Goal: Find specific fact: Find specific fact

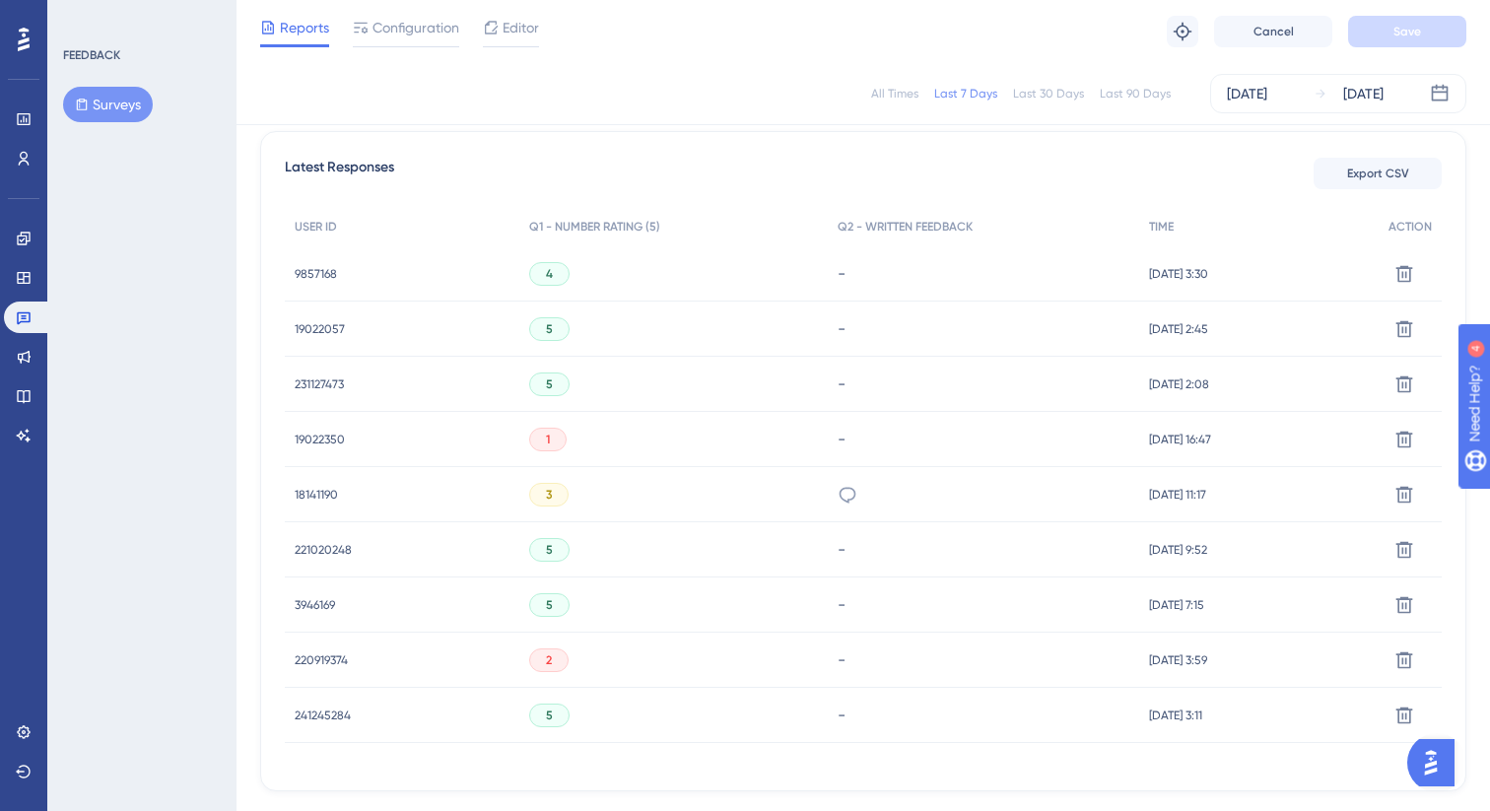
scroll to position [539, 0]
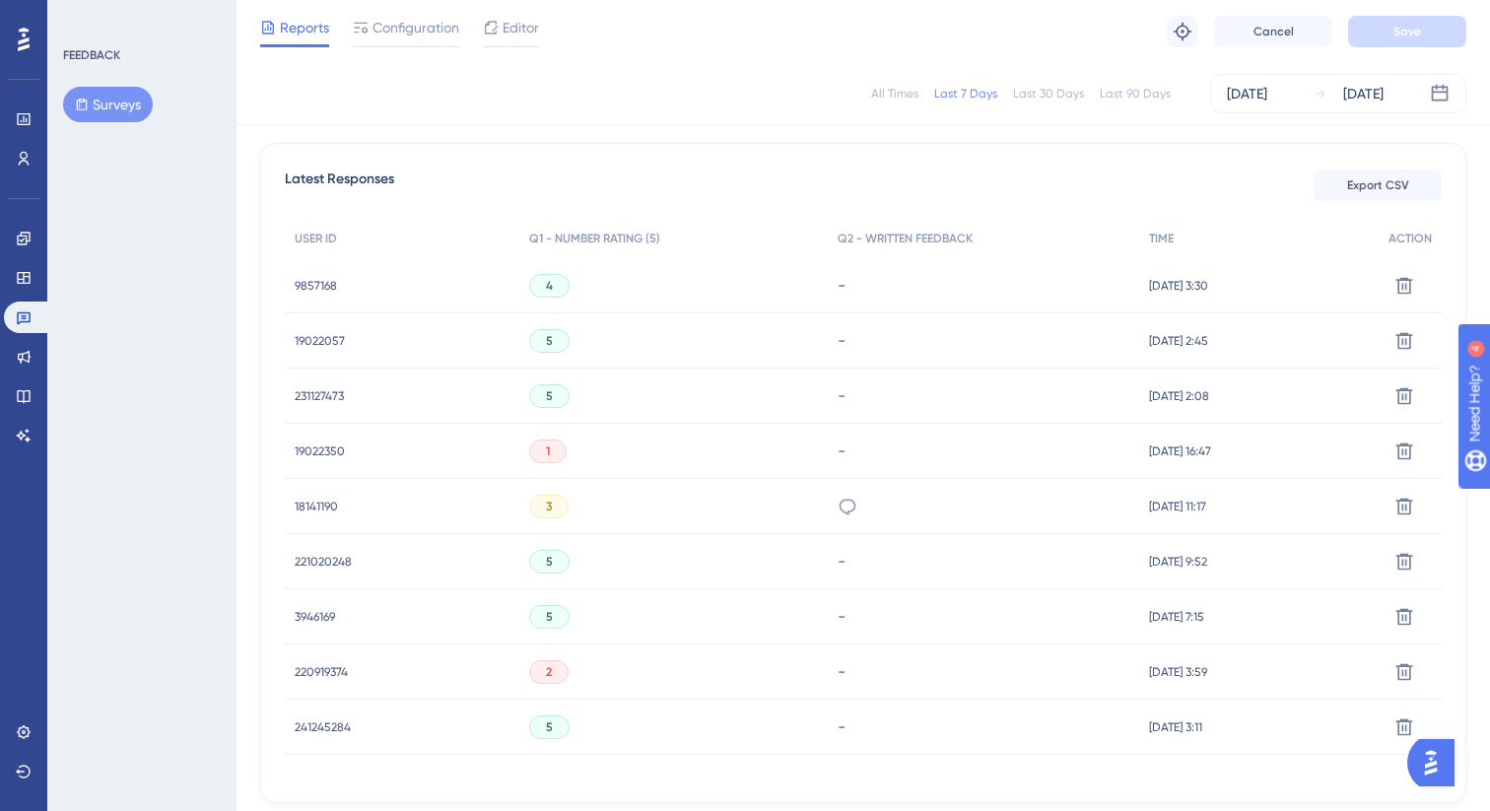
click at [594, 473] on div "1" at bounding box center [673, 451] width 308 height 55
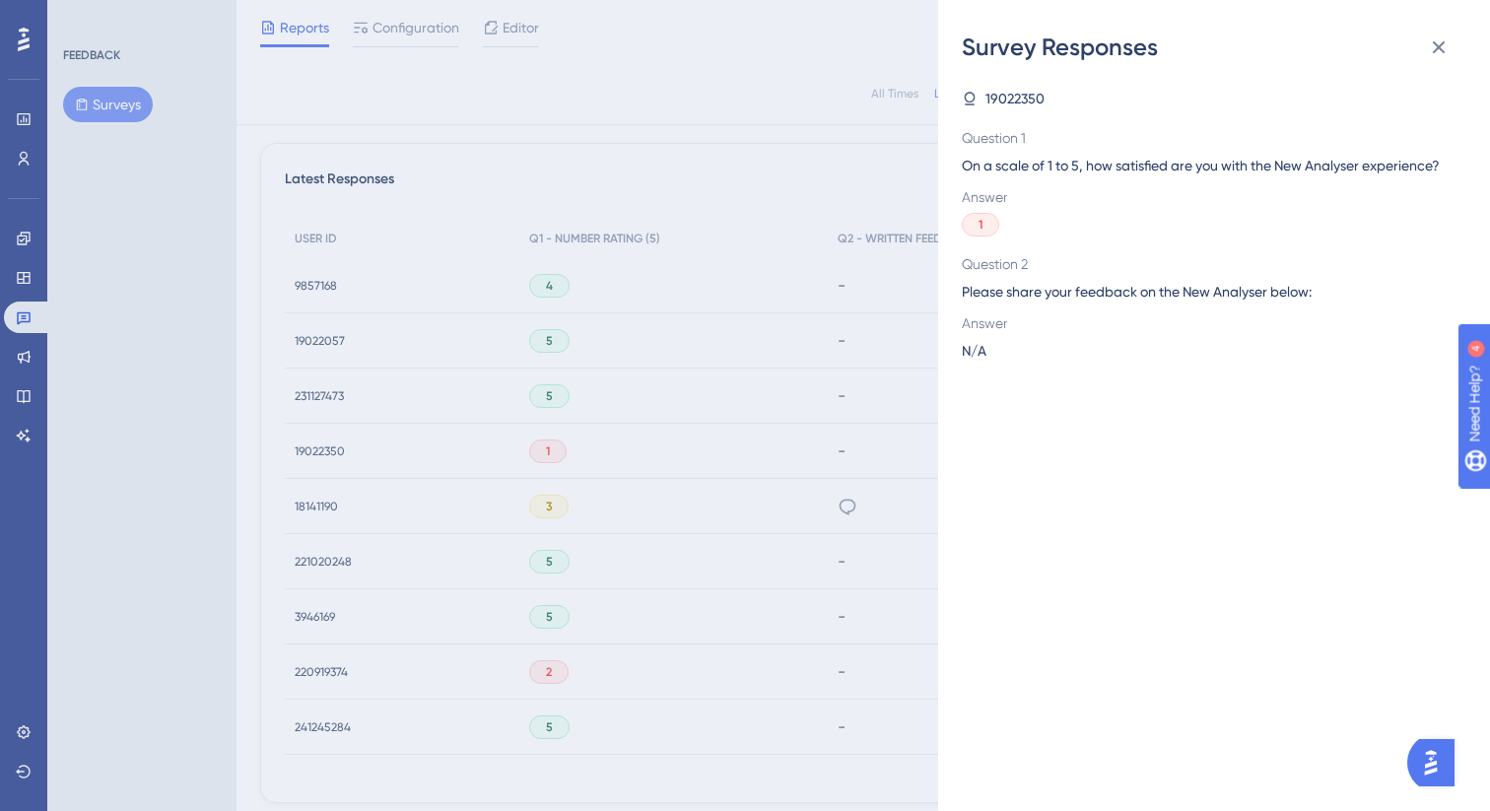
click at [1012, 104] on span "19022350" at bounding box center [1014, 99] width 59 height 24
copy span "19022350"
click at [868, 336] on div "Survey Responses 19022350 Question 1 On a scale of 1 to 5, how satisfied are yo…" at bounding box center [745, 405] width 1490 height 811
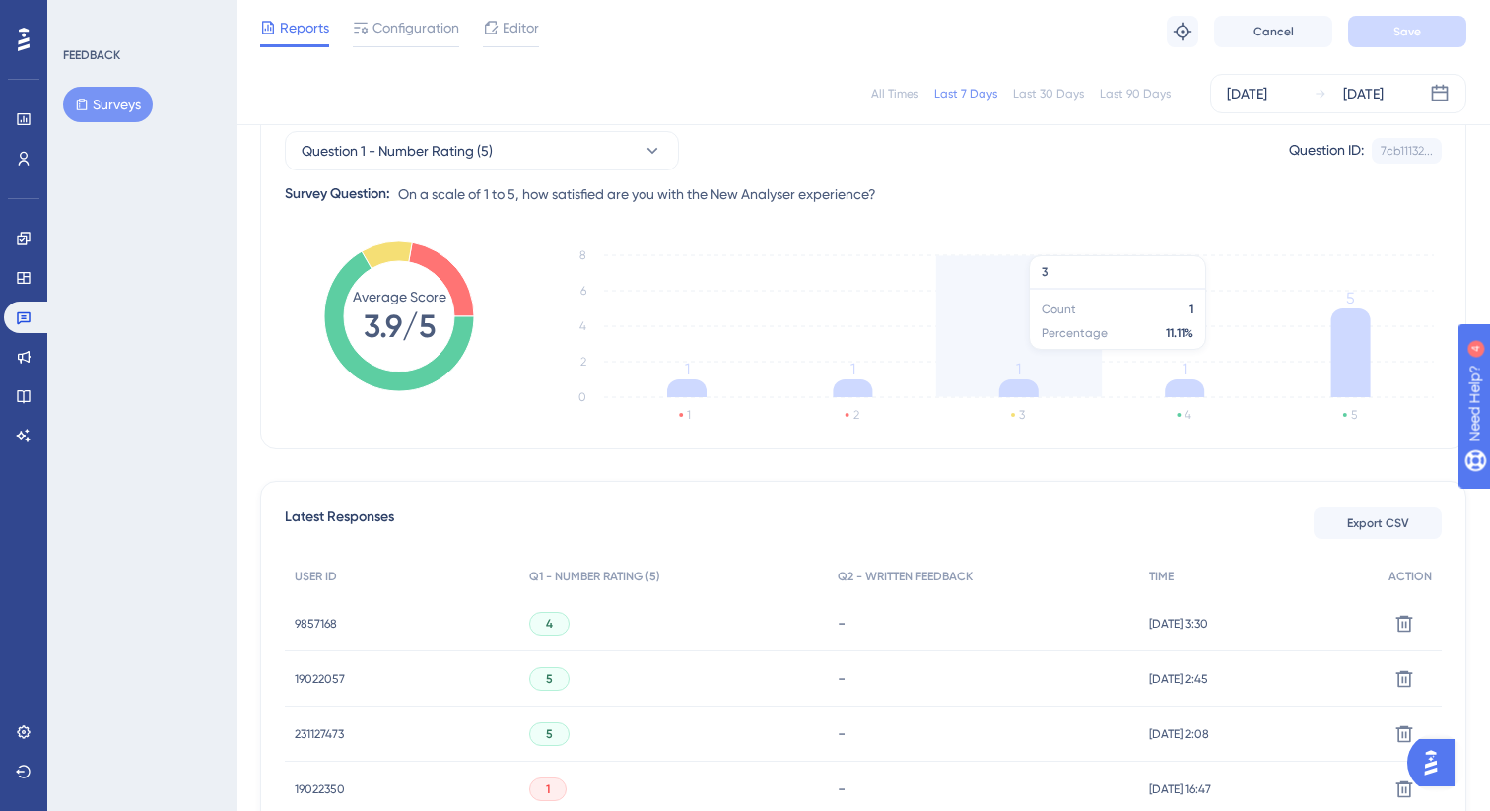
scroll to position [202, 0]
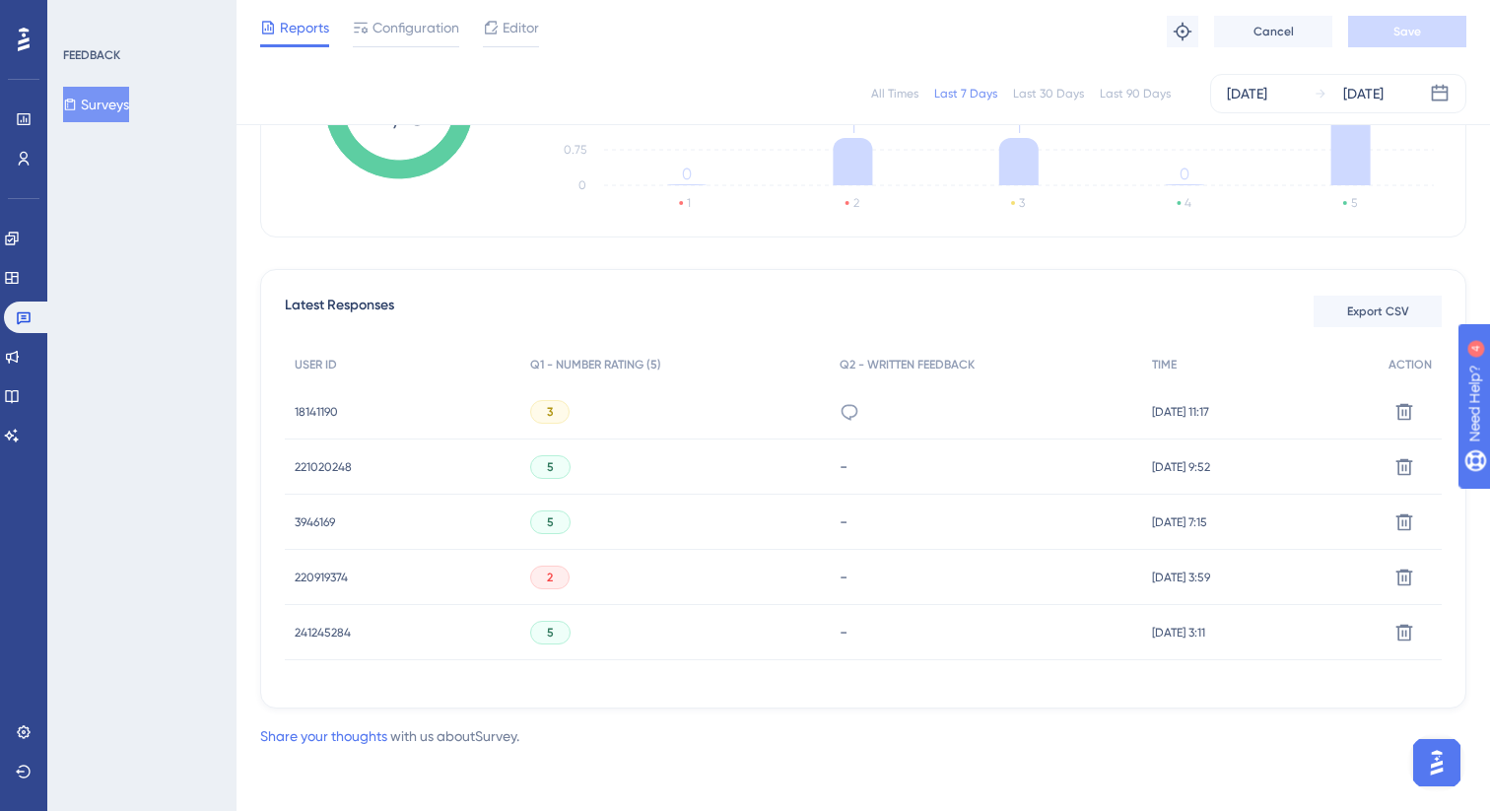
click at [336, 468] on span "221020248" at bounding box center [323, 467] width 57 height 16
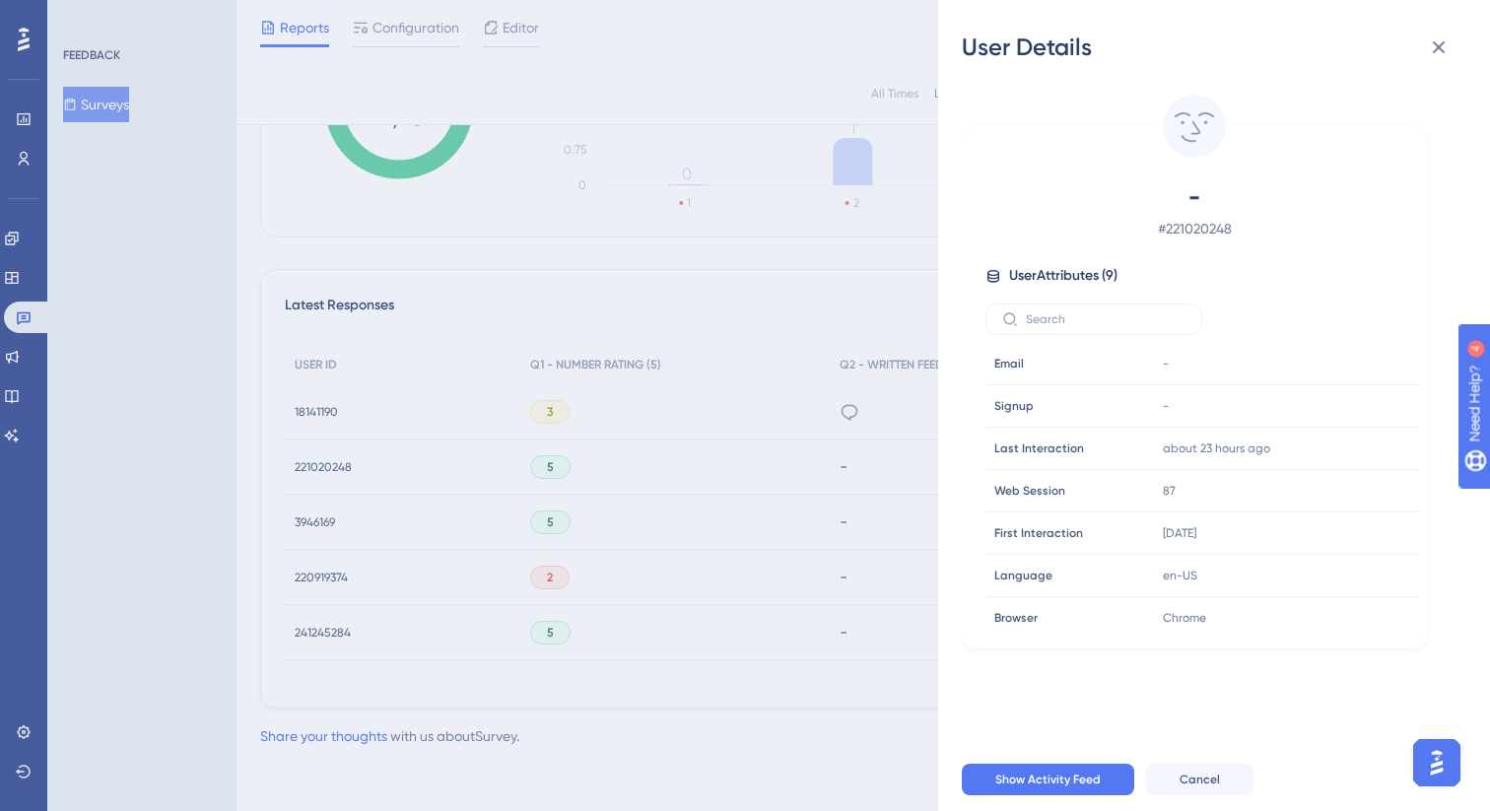
click at [1215, 226] on span "# 221020248" at bounding box center [1194, 229] width 347 height 24
copy span "221020248"
click at [895, 378] on div "User Details - # 221020248 User Attributes ( 9 ) Email Email - Signup Signup - …" at bounding box center [745, 405] width 1490 height 811
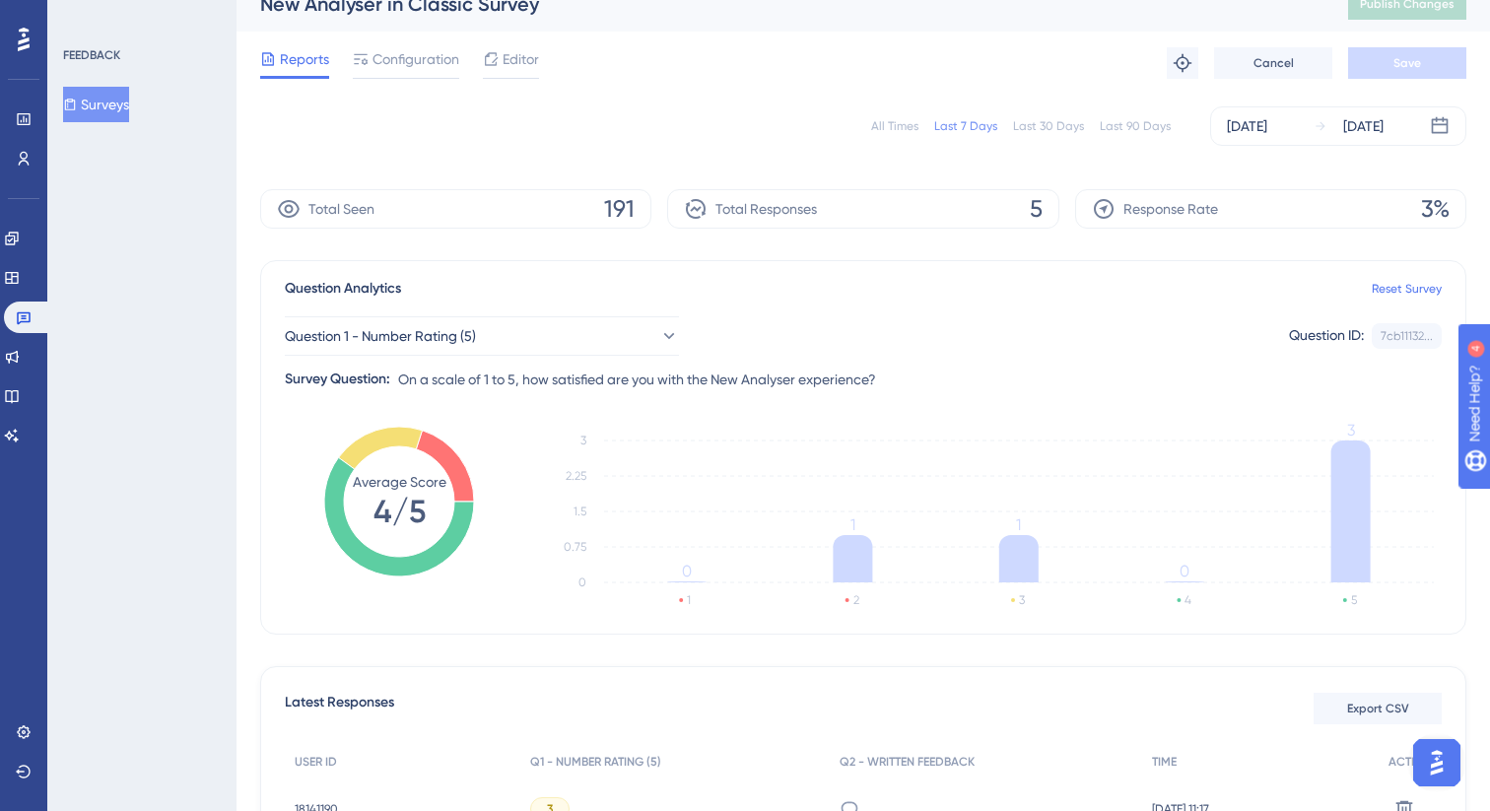
scroll to position [18, 0]
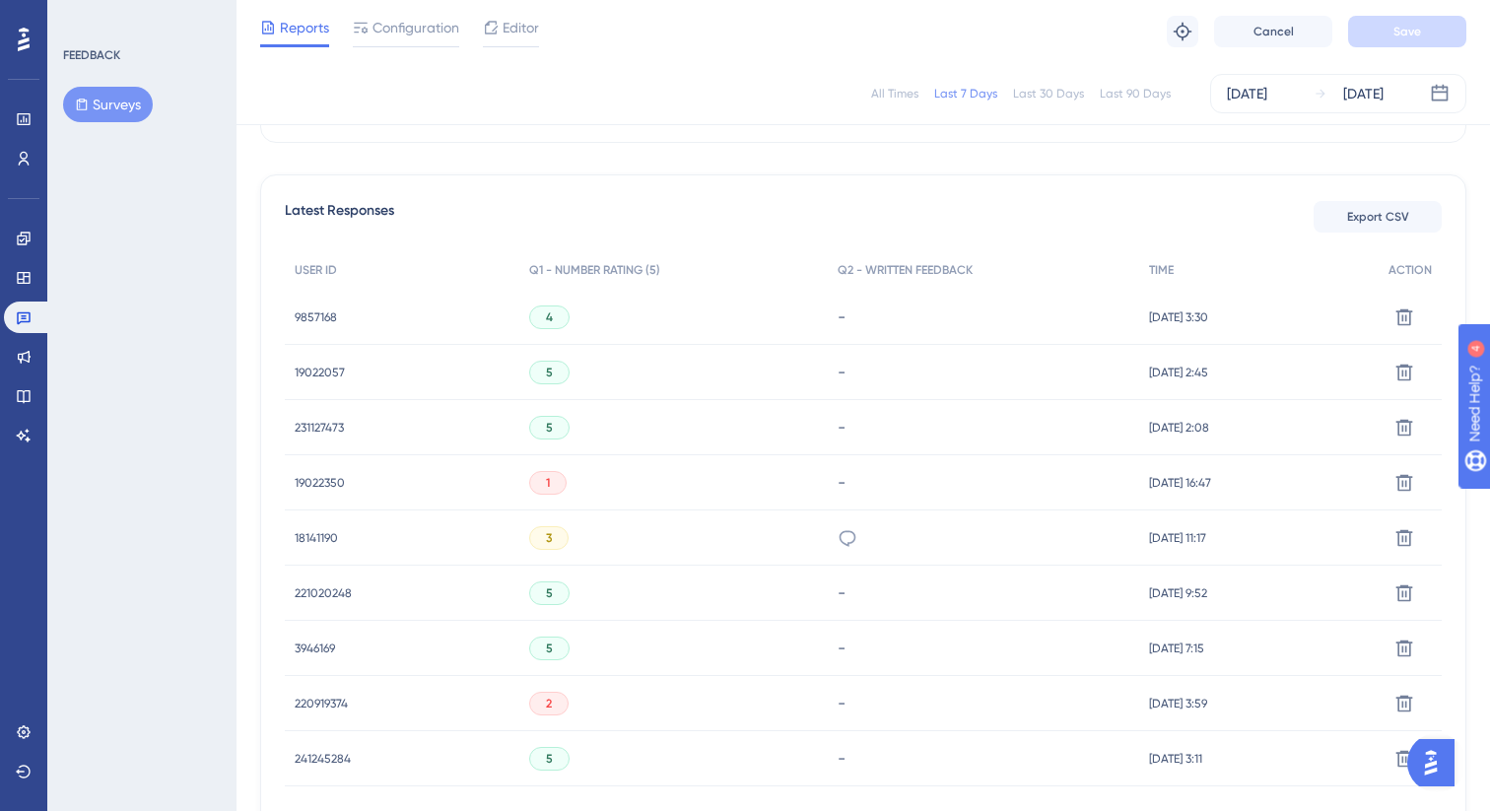
scroll to position [513, 0]
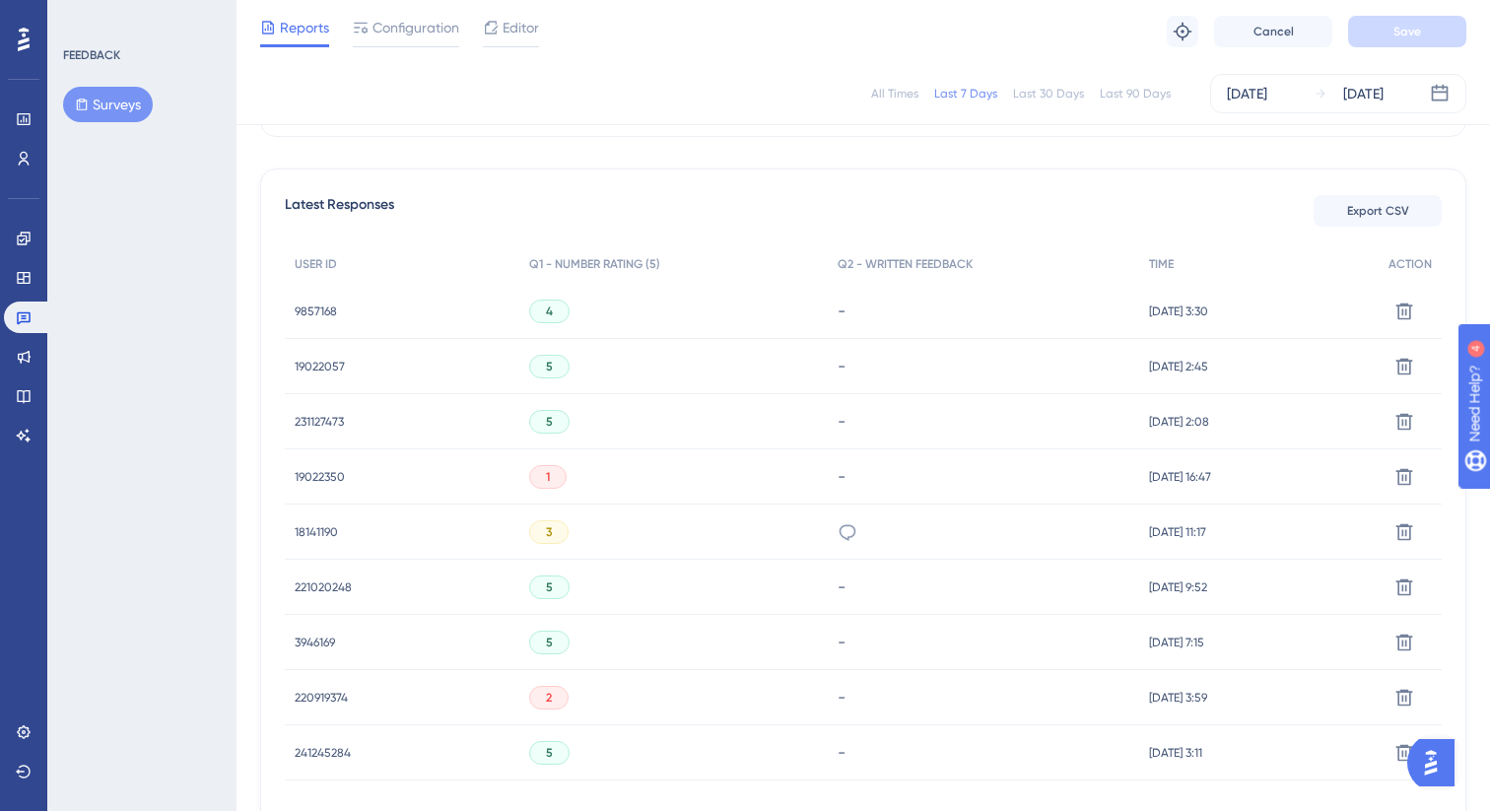
click at [308, 303] on span "9857168" at bounding box center [316, 311] width 42 height 16
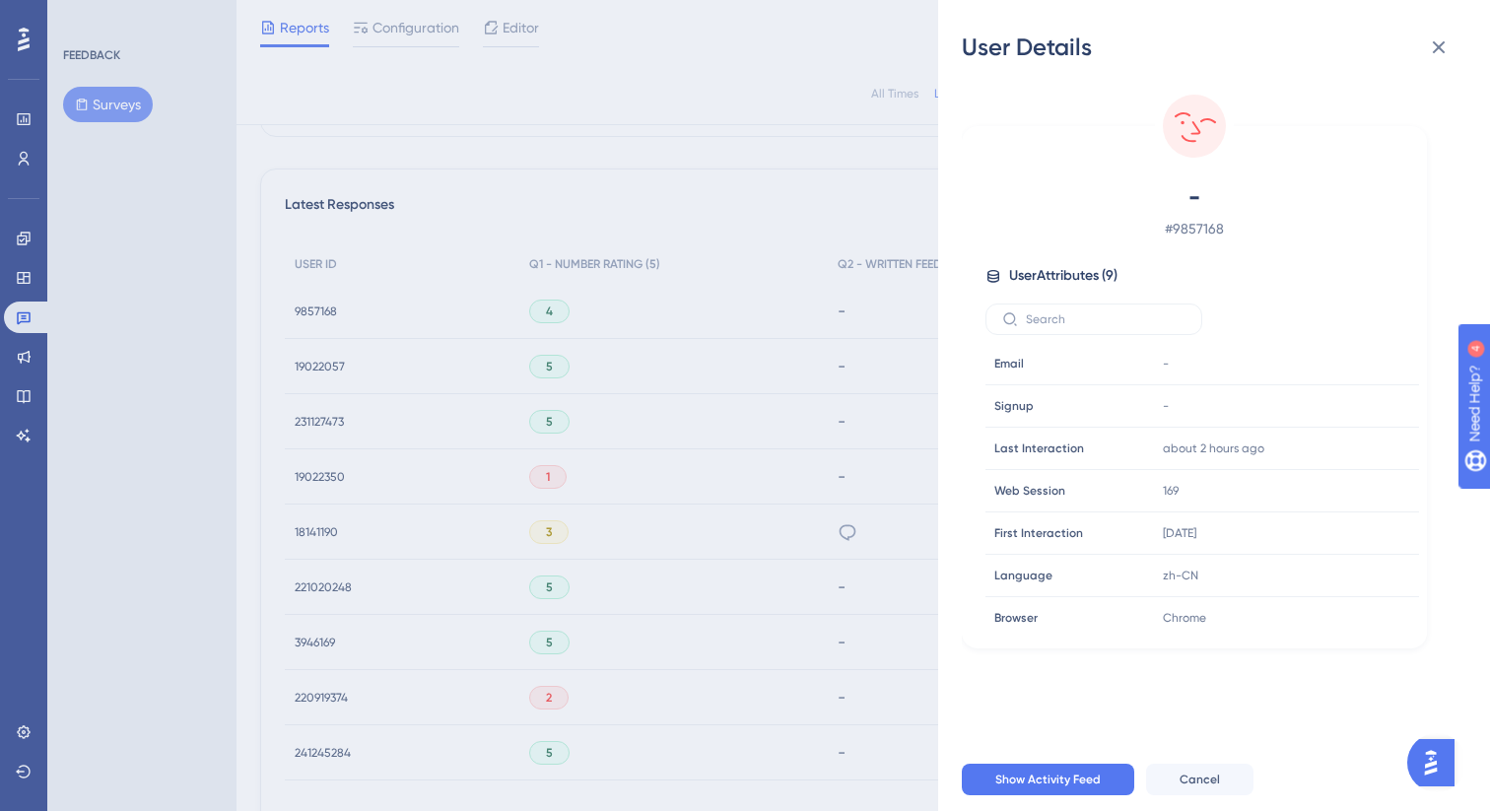
click at [1205, 234] on span "# 9857168" at bounding box center [1194, 229] width 347 height 24
copy span "9857168"
